Goal: Task Accomplishment & Management: Complete application form

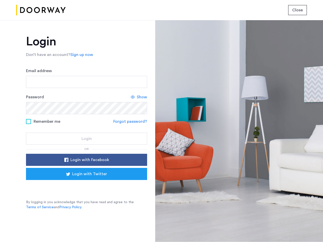
click at [298, 10] on span "Close" at bounding box center [297, 10] width 11 height 6
click at [80, 55] on link "Sign up now" at bounding box center [81, 55] width 23 height 6
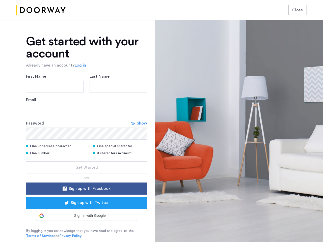
click at [139, 97] on div "Email" at bounding box center [86, 106] width 121 height 19
click at [131, 122] on icon at bounding box center [133, 123] width 4 height 4
click at [87, 160] on form "First Name Last Name Email Password Show One uppercase character One special ch…" at bounding box center [86, 123] width 121 height 100
click at [87, 174] on div "Get started with your account Already have an account? Log in First Name Last N…" at bounding box center [86, 137] width 121 height 203
